Goal: Find contact information: Find contact information

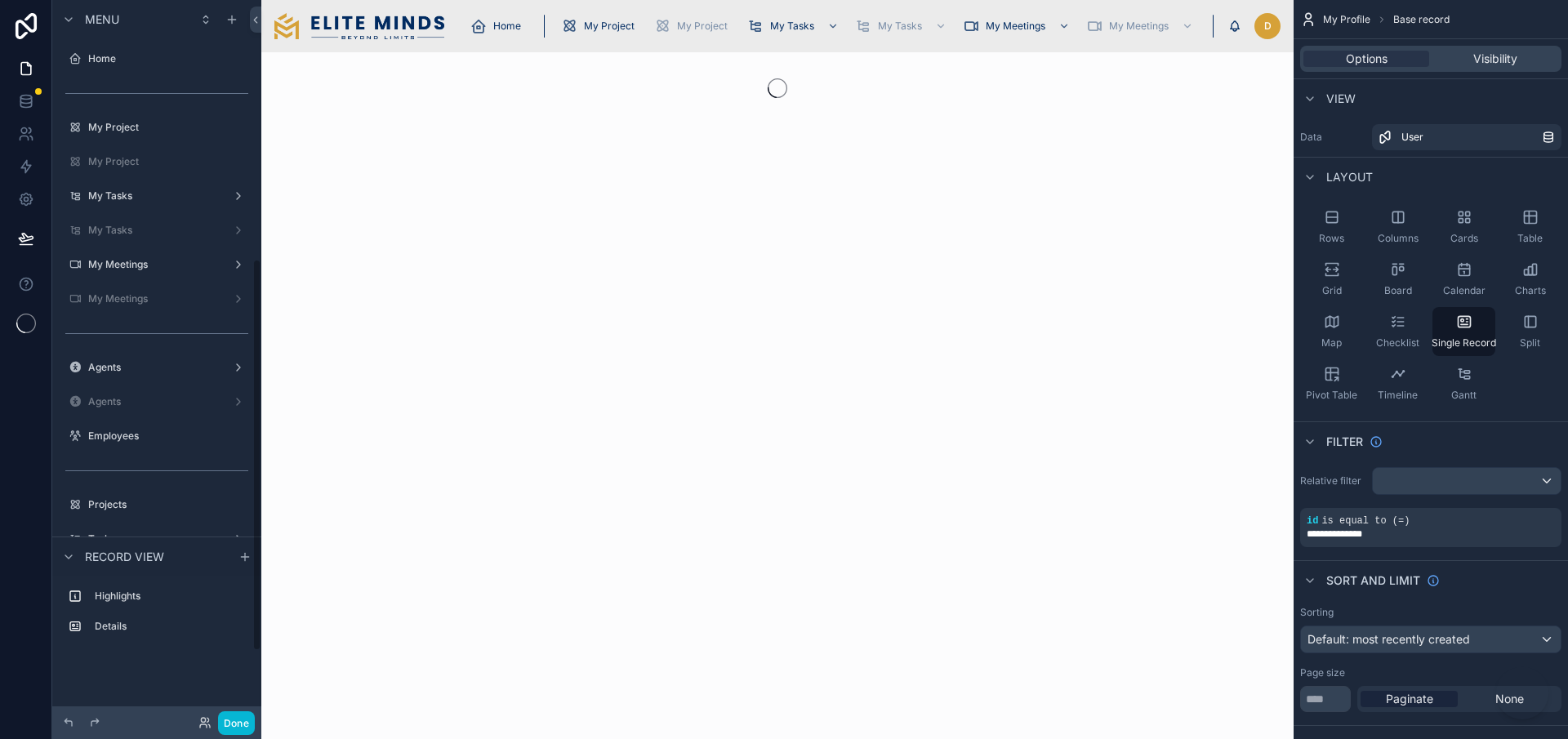
scroll to position [475, 0]
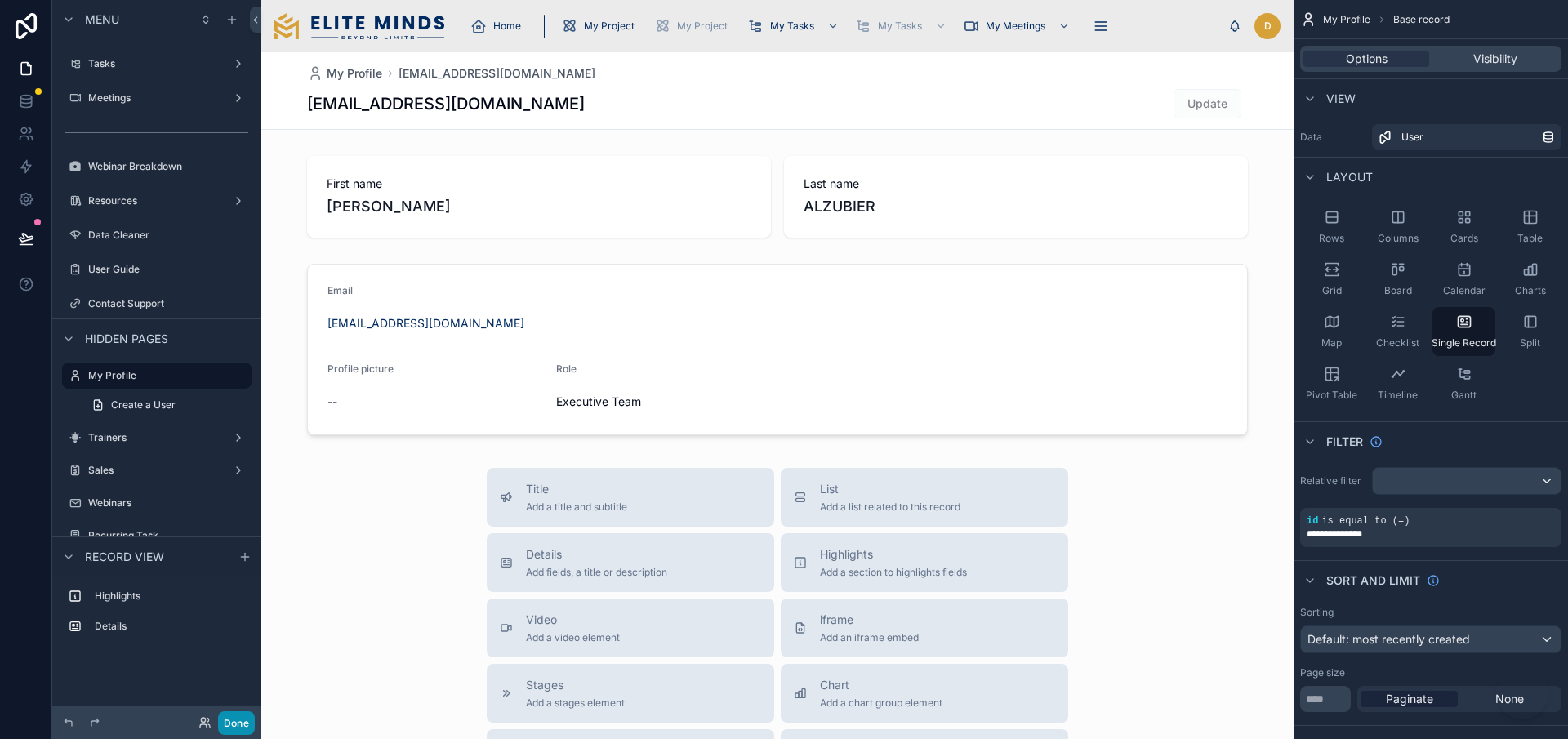
click at [243, 723] on button "Done" at bounding box center [236, 723] width 37 height 24
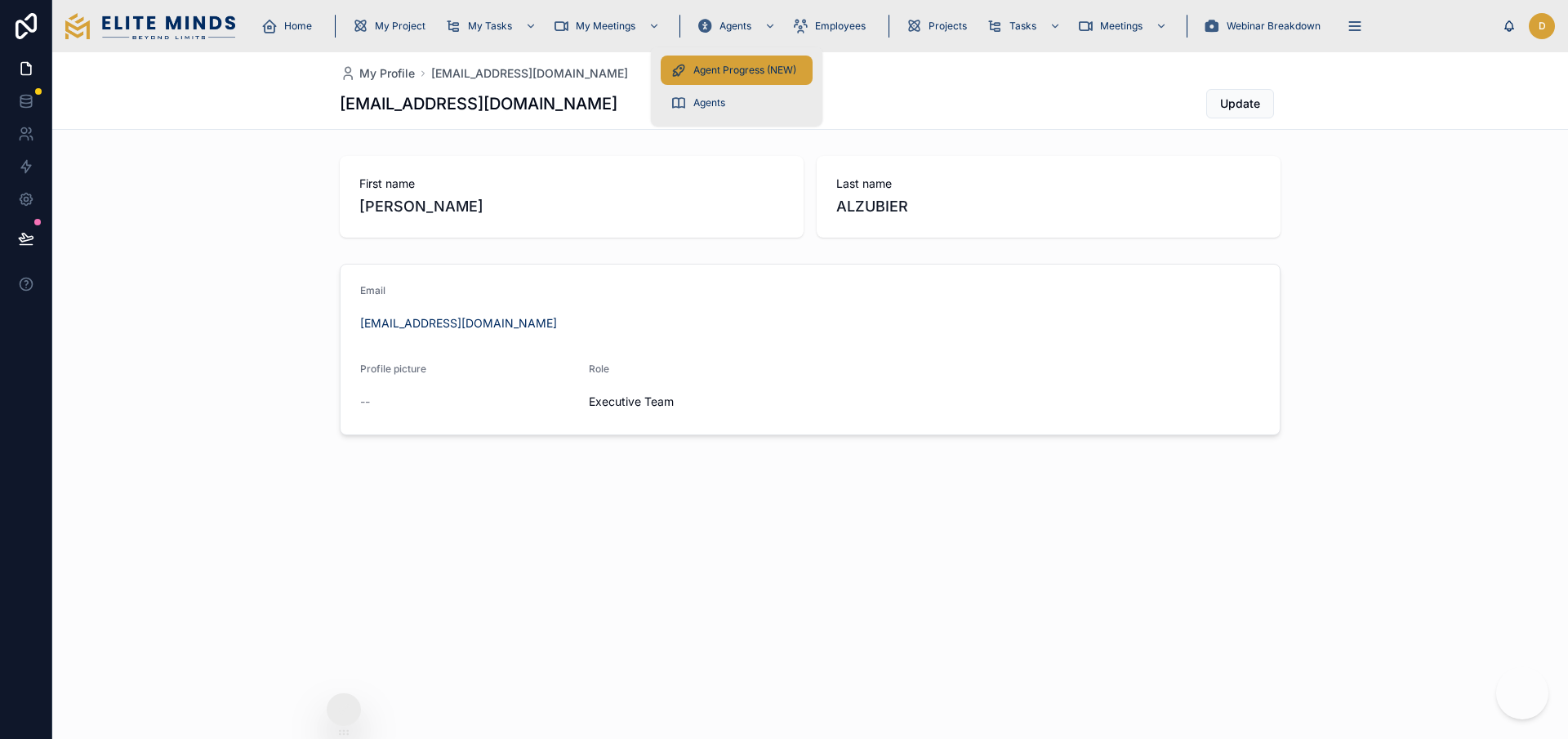
click at [743, 70] on span "Agent Progress (NEW)" at bounding box center [745, 70] width 103 height 13
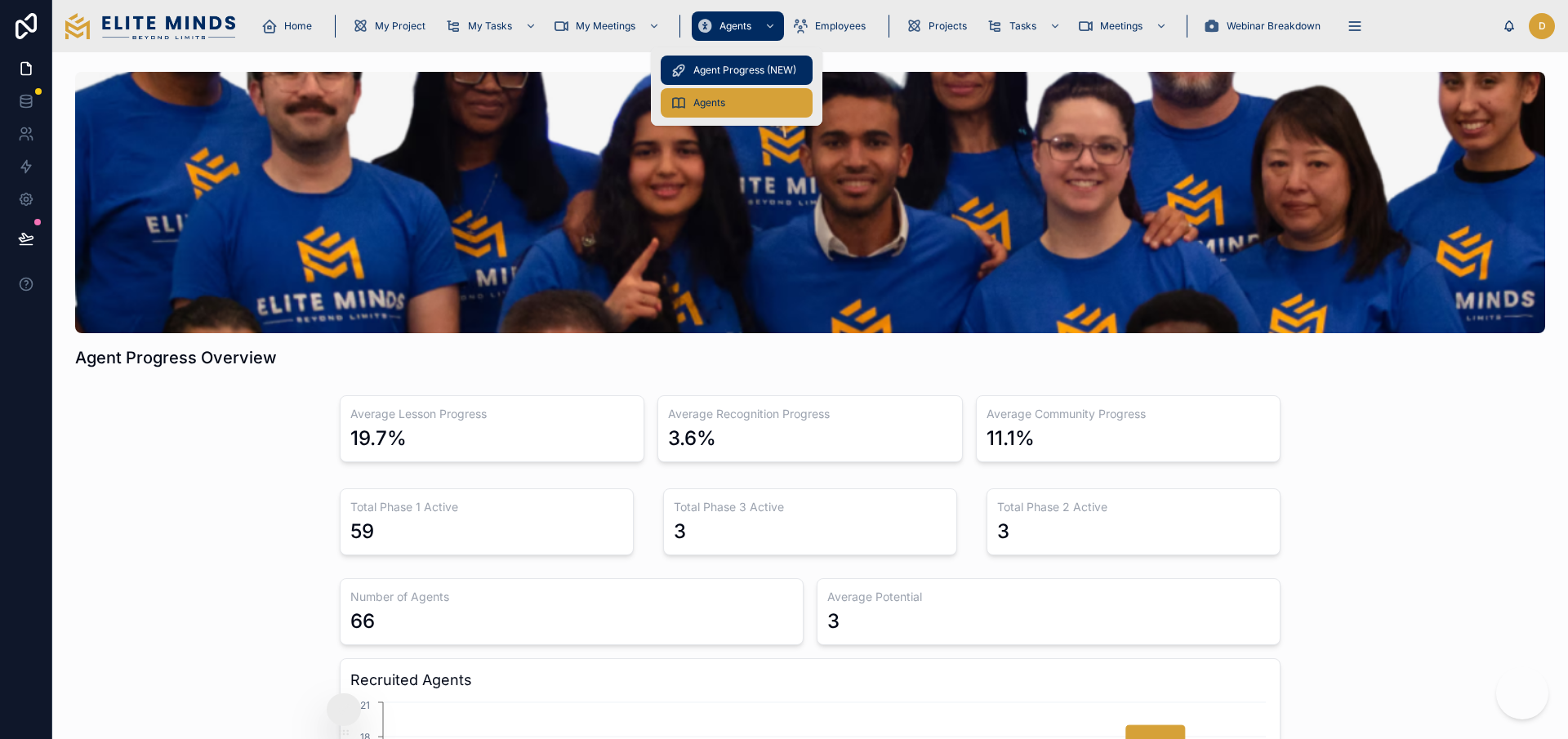
click at [724, 96] on span "Agents" at bounding box center [709, 102] width 32 height 13
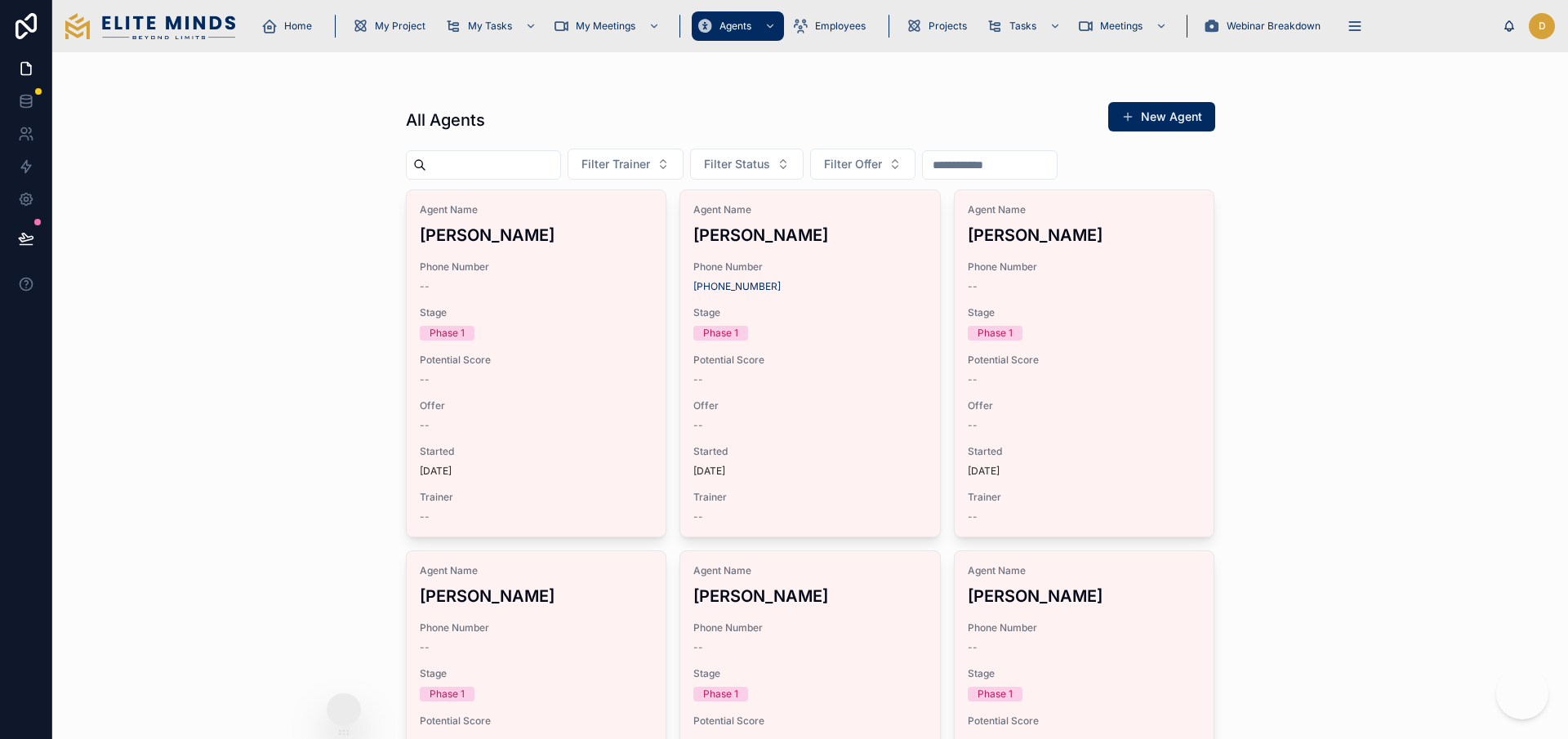
click at [507, 169] on input "text" at bounding box center [493, 165] width 134 height 23
type input "******"
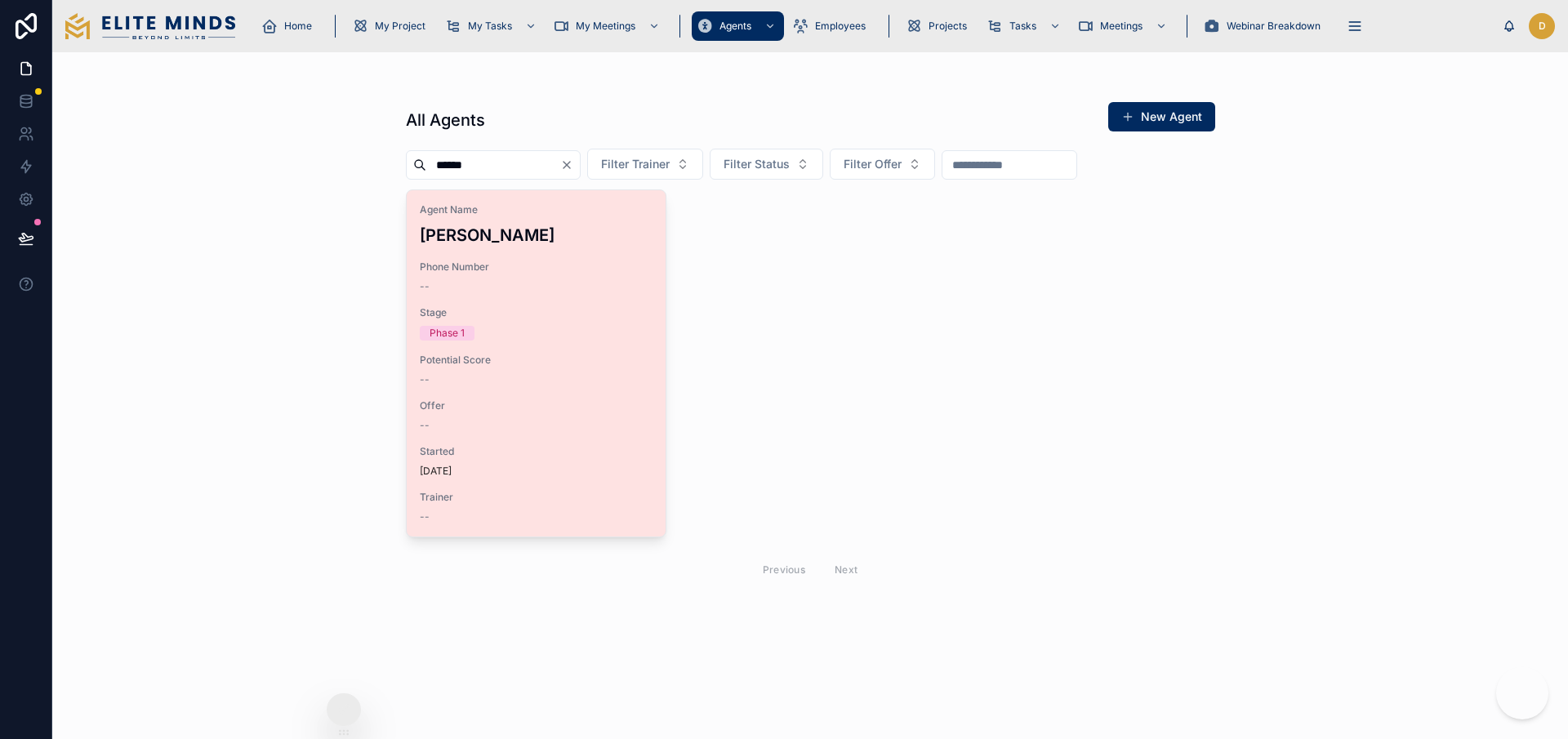
click at [585, 273] on div "Phone Number --" at bounding box center [536, 277] width 234 height 33
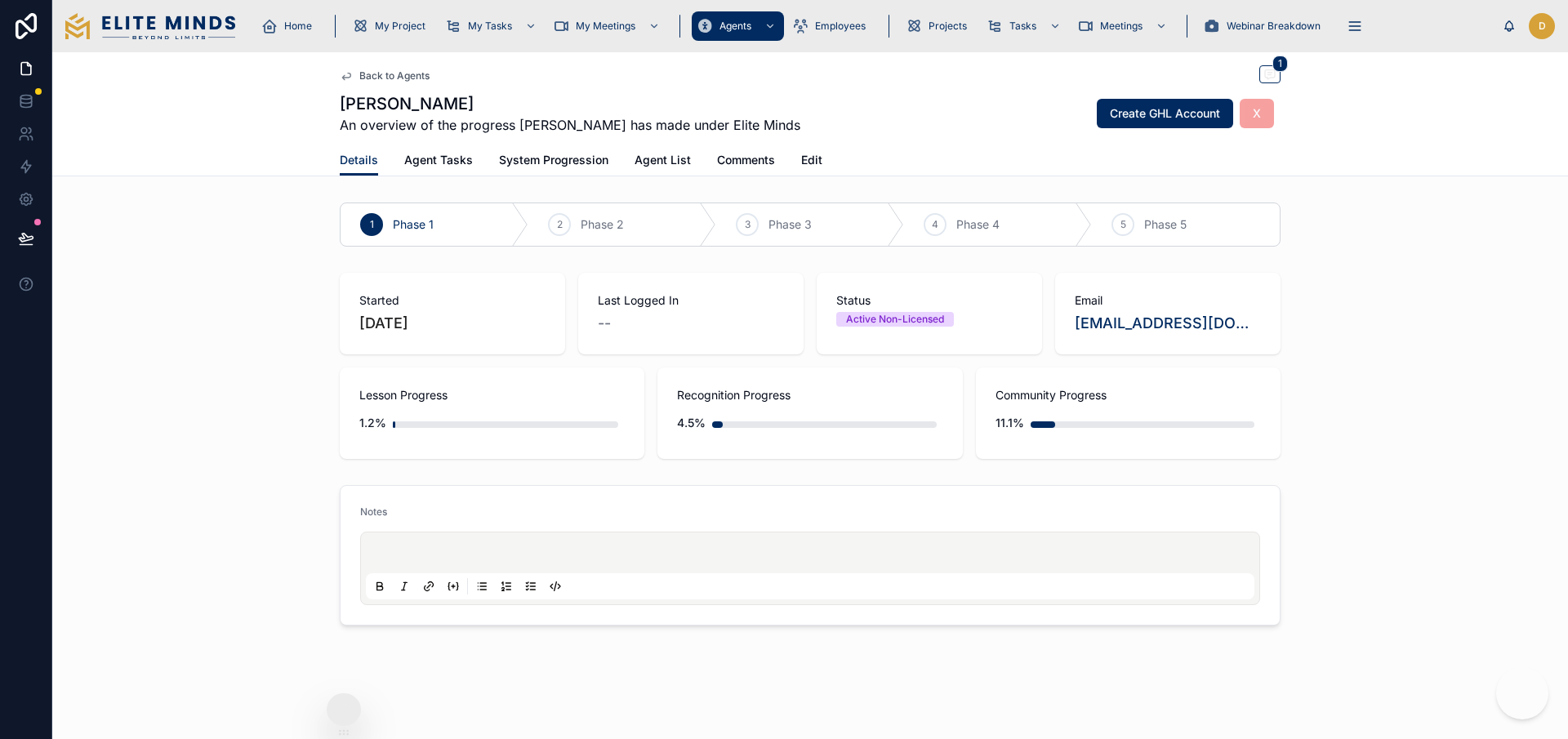
click at [398, 404] on div "Lesson Progress 1.2%" at bounding box center [492, 413] width 266 height 52
click at [415, 155] on span "Agent Tasks" at bounding box center [438, 159] width 68 height 16
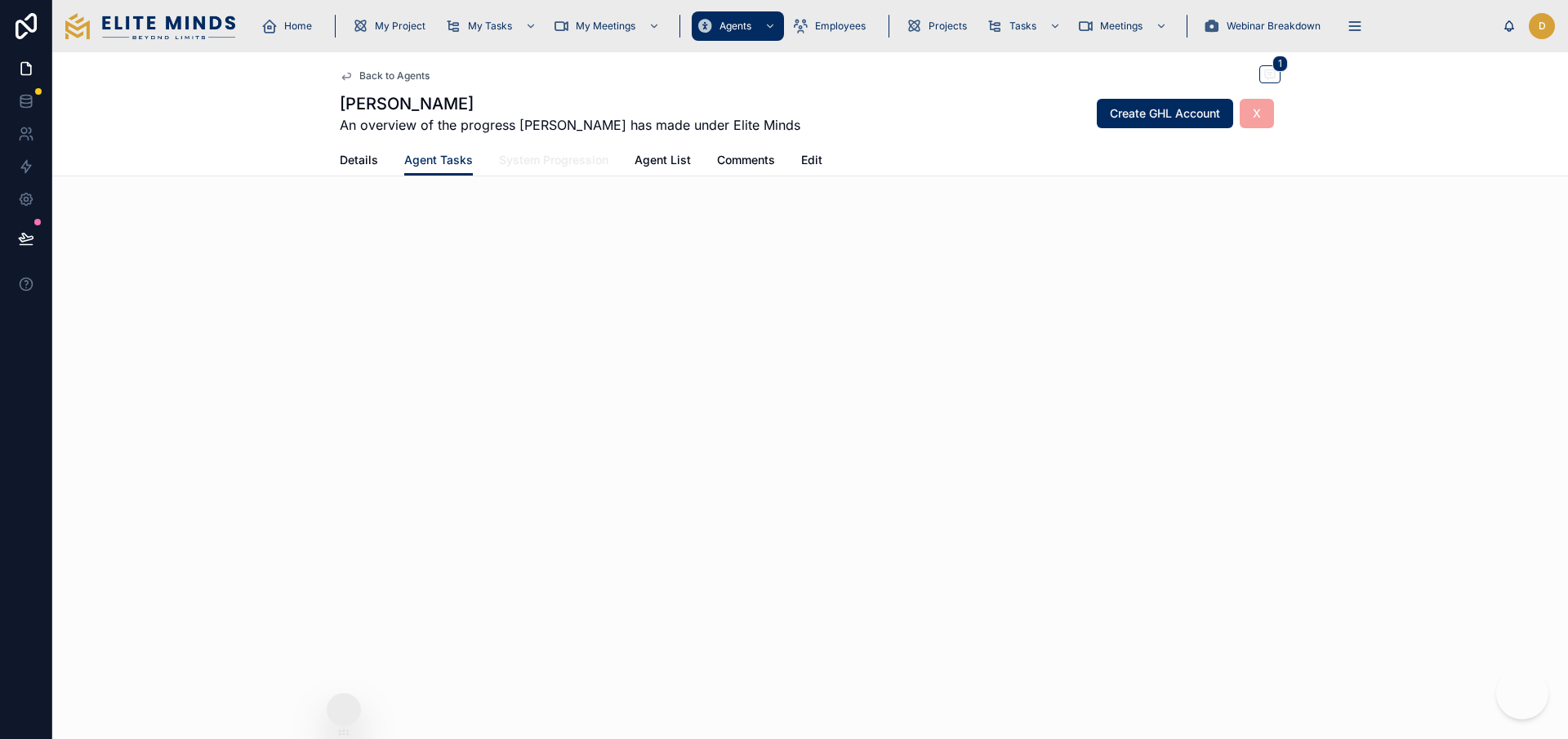
click at [528, 158] on span "System Progression" at bounding box center [554, 159] width 110 height 16
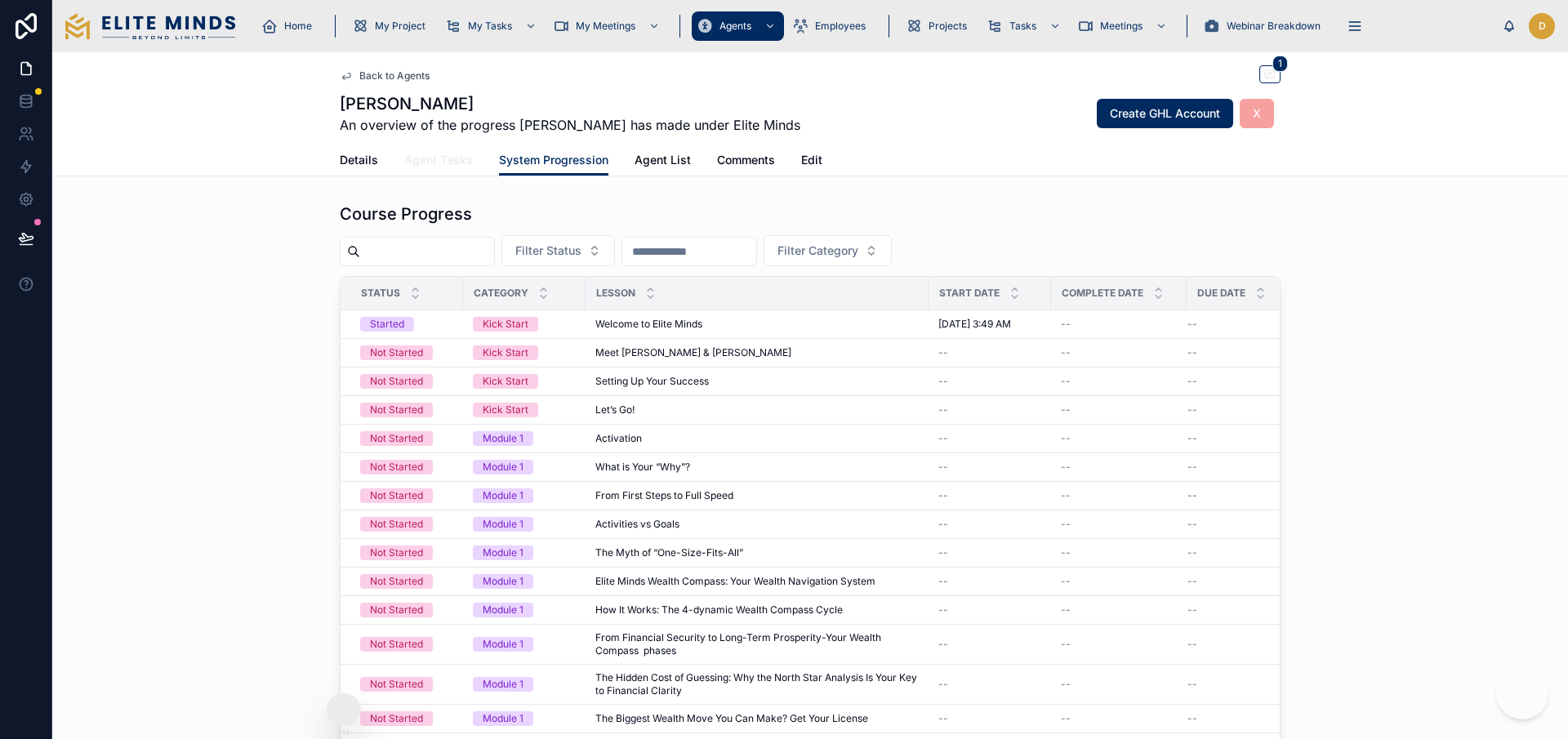
click at [442, 170] on link "Agent Tasks" at bounding box center [438, 161] width 68 height 33
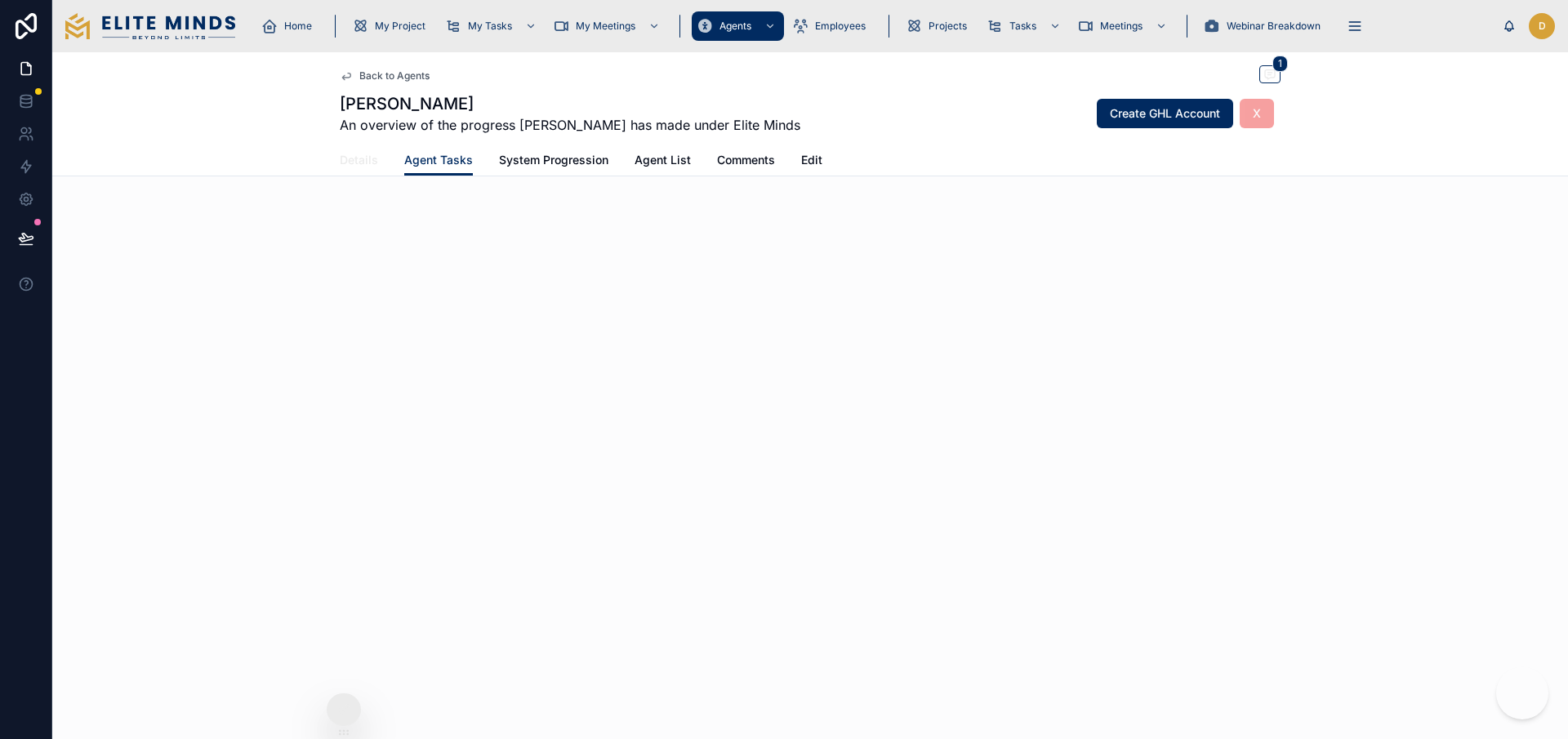
click at [353, 167] on span "Details" at bounding box center [359, 159] width 39 height 16
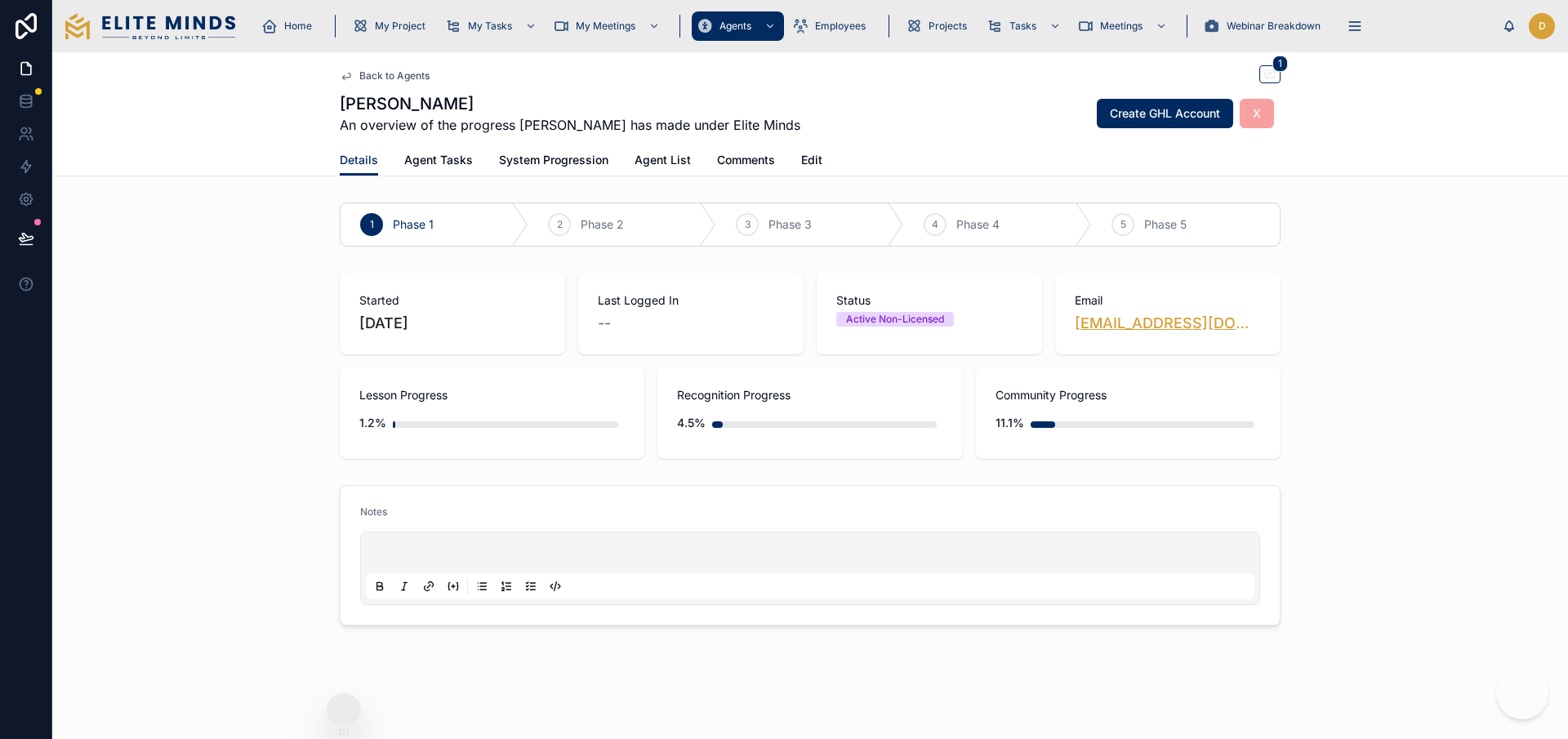
click at [1184, 320] on link "[EMAIL_ADDRESS][DOMAIN_NAME]" at bounding box center [1167, 323] width 186 height 23
drag, startPoint x: 1268, startPoint y: 332, endPoint x: 1073, endPoint y: 332, distance: 195.0
click at [1073, 332] on div "Email [EMAIL_ADDRESS][DOMAIN_NAME]" at bounding box center [1167, 313] width 225 height 82
copy link "[EMAIL_ADDRESS][DOMAIN_NAME]"
